Goal: Find specific page/section: Find specific page/section

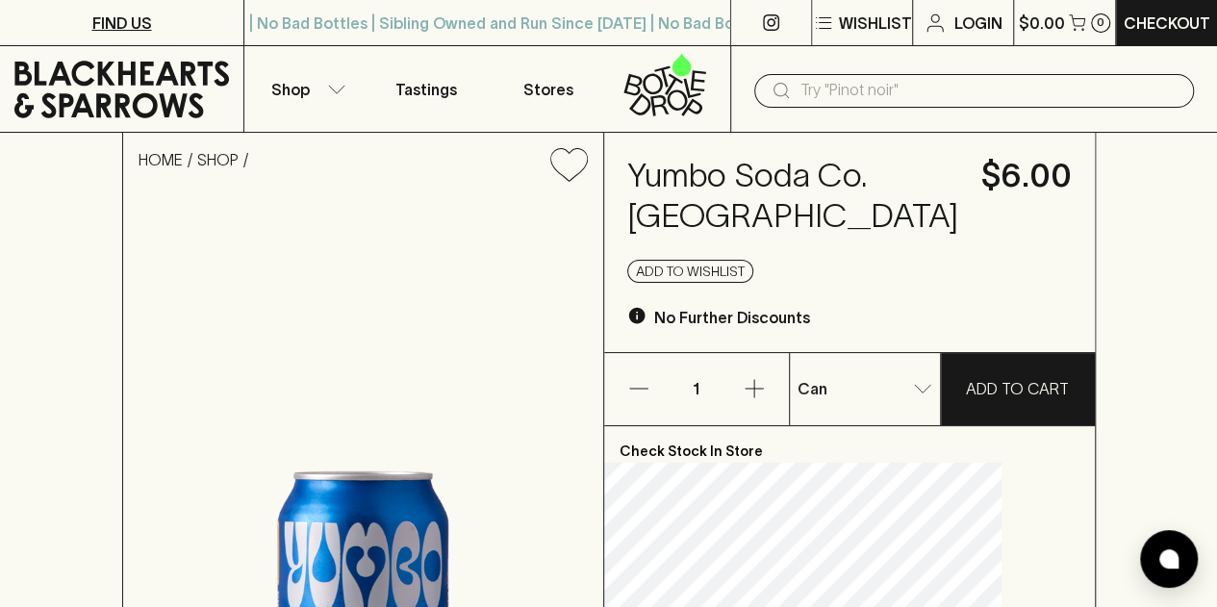
click at [152, 28] on link "FIND US" at bounding box center [121, 22] width 243 height 45
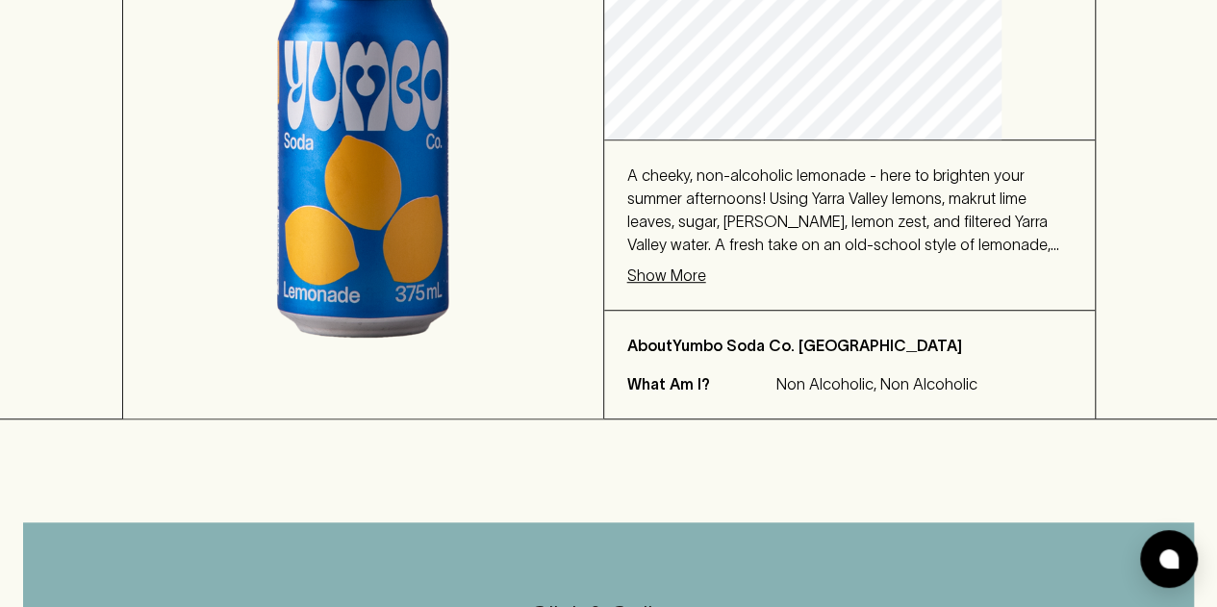
scroll to position [577, 0]
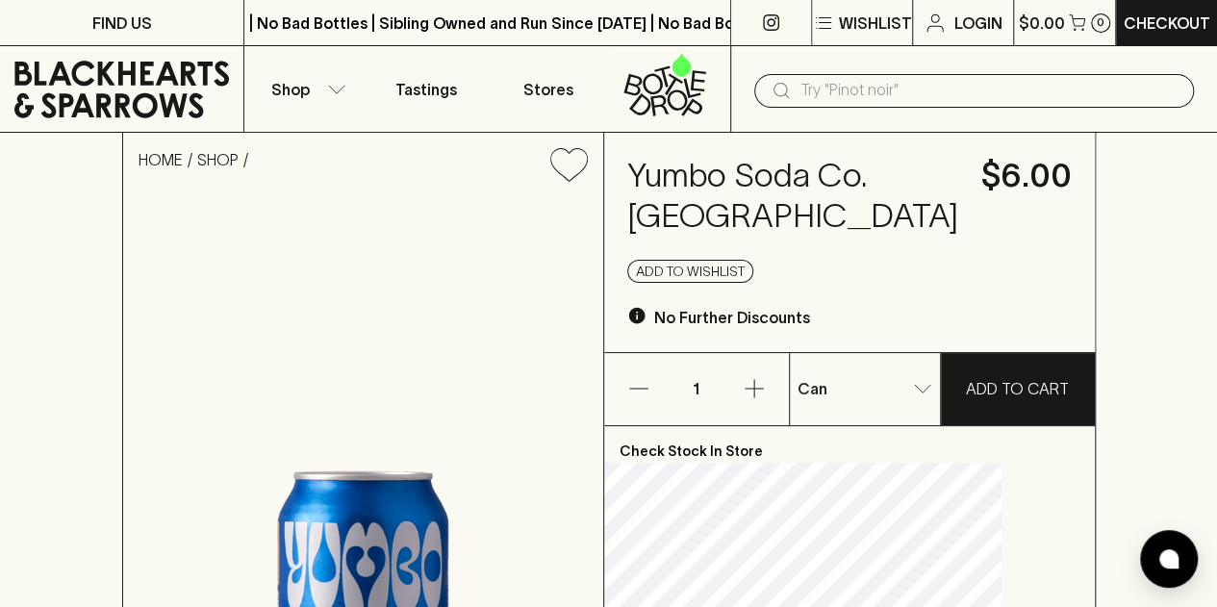
click at [833, 95] on input "text" at bounding box center [989, 90] width 378 height 31
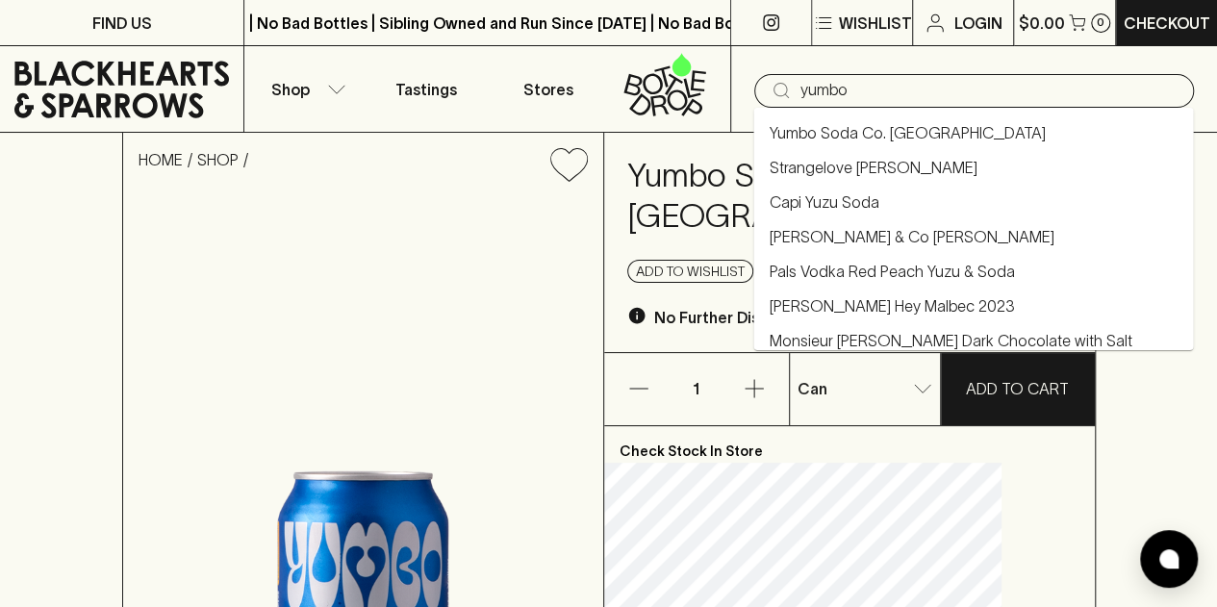
type input "yumbo"
